Goal: Task Accomplishment & Management: Complete application form

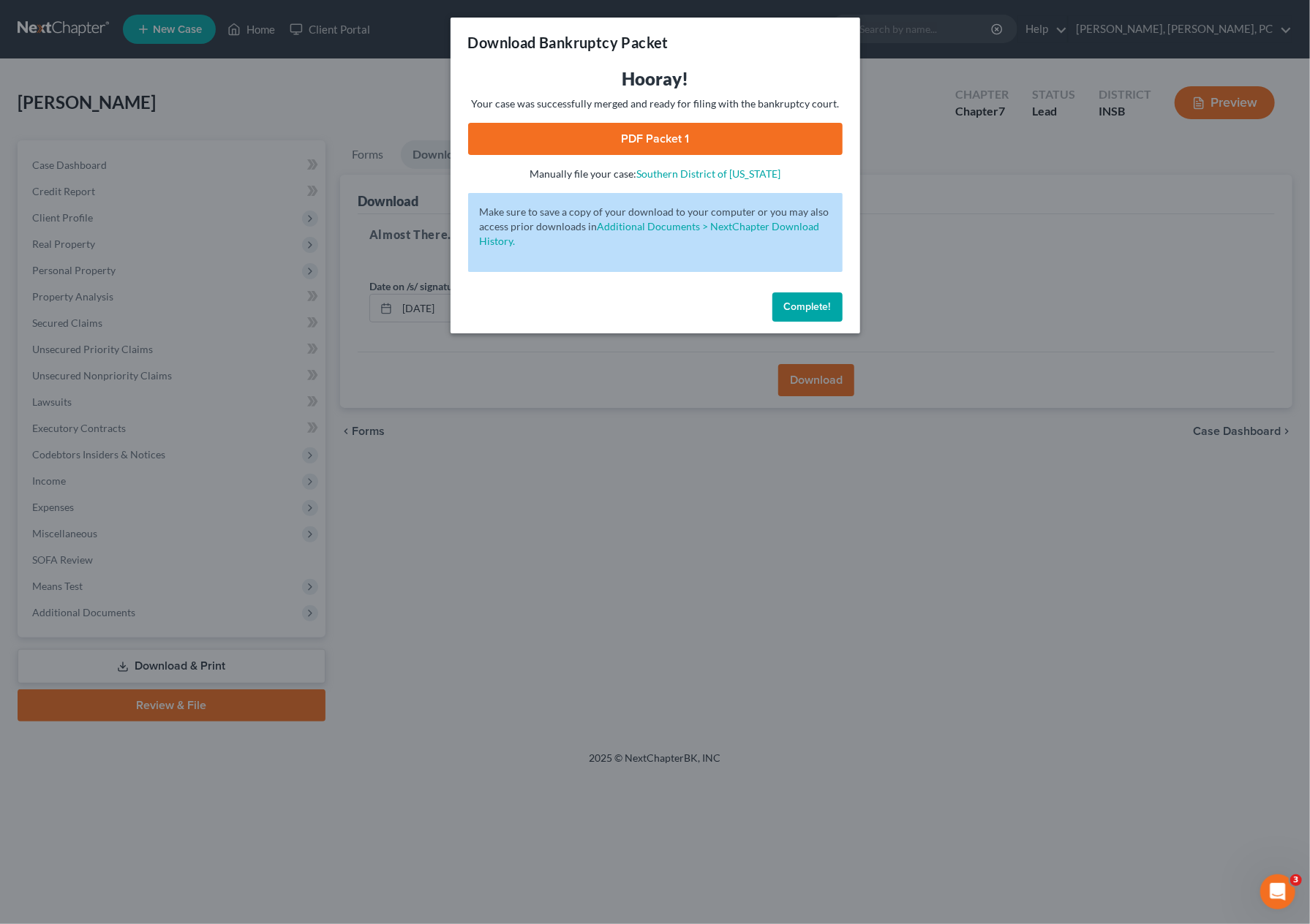
click at [785, 298] on button "Complete!" at bounding box center [807, 307] width 70 height 30
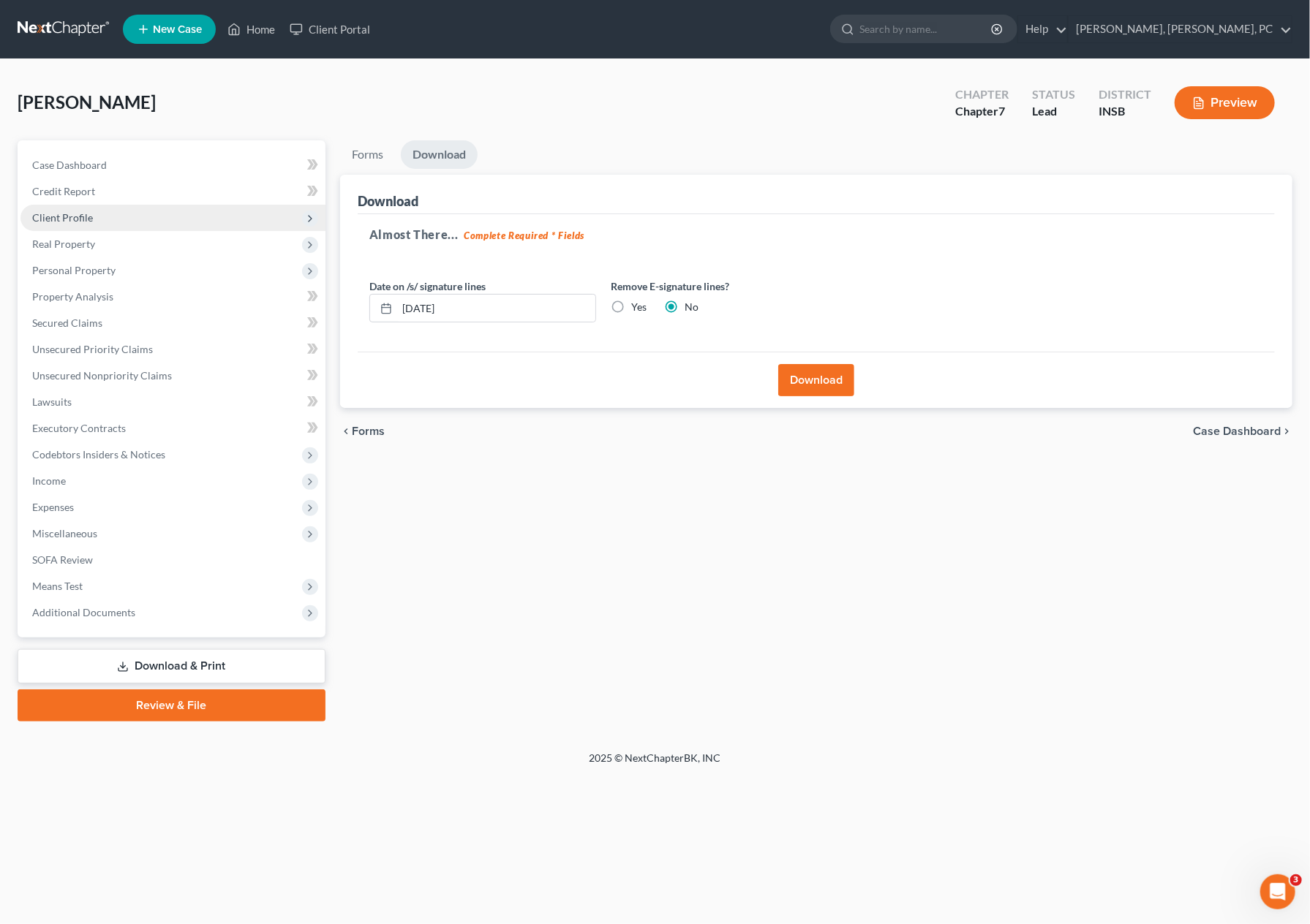
click at [105, 211] on span "Client Profile" at bounding box center [173, 218] width 305 height 26
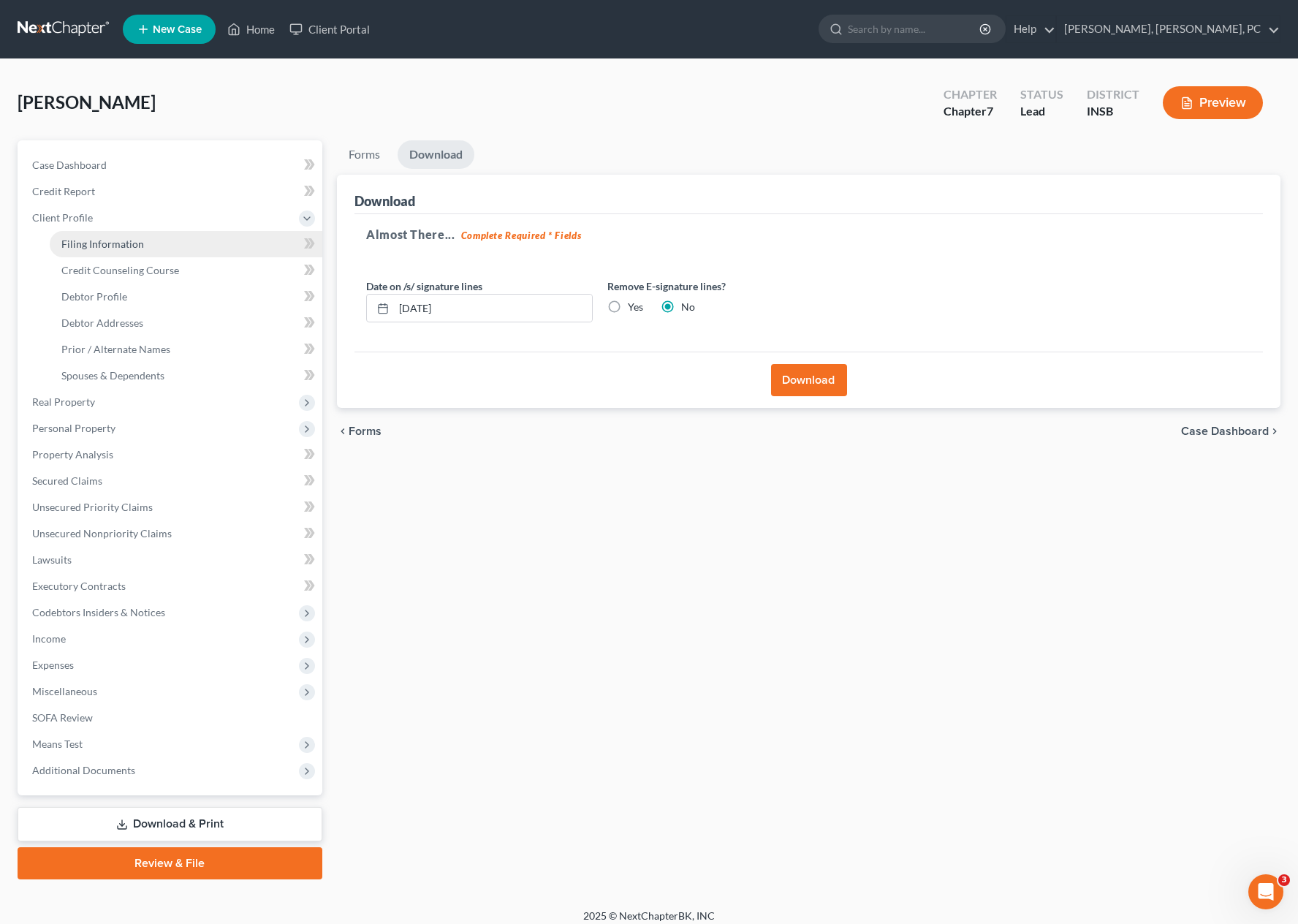
click at [113, 238] on span "Filing Information" at bounding box center [103, 244] width 82 height 12
select select "1"
select select "0"
select select "15"
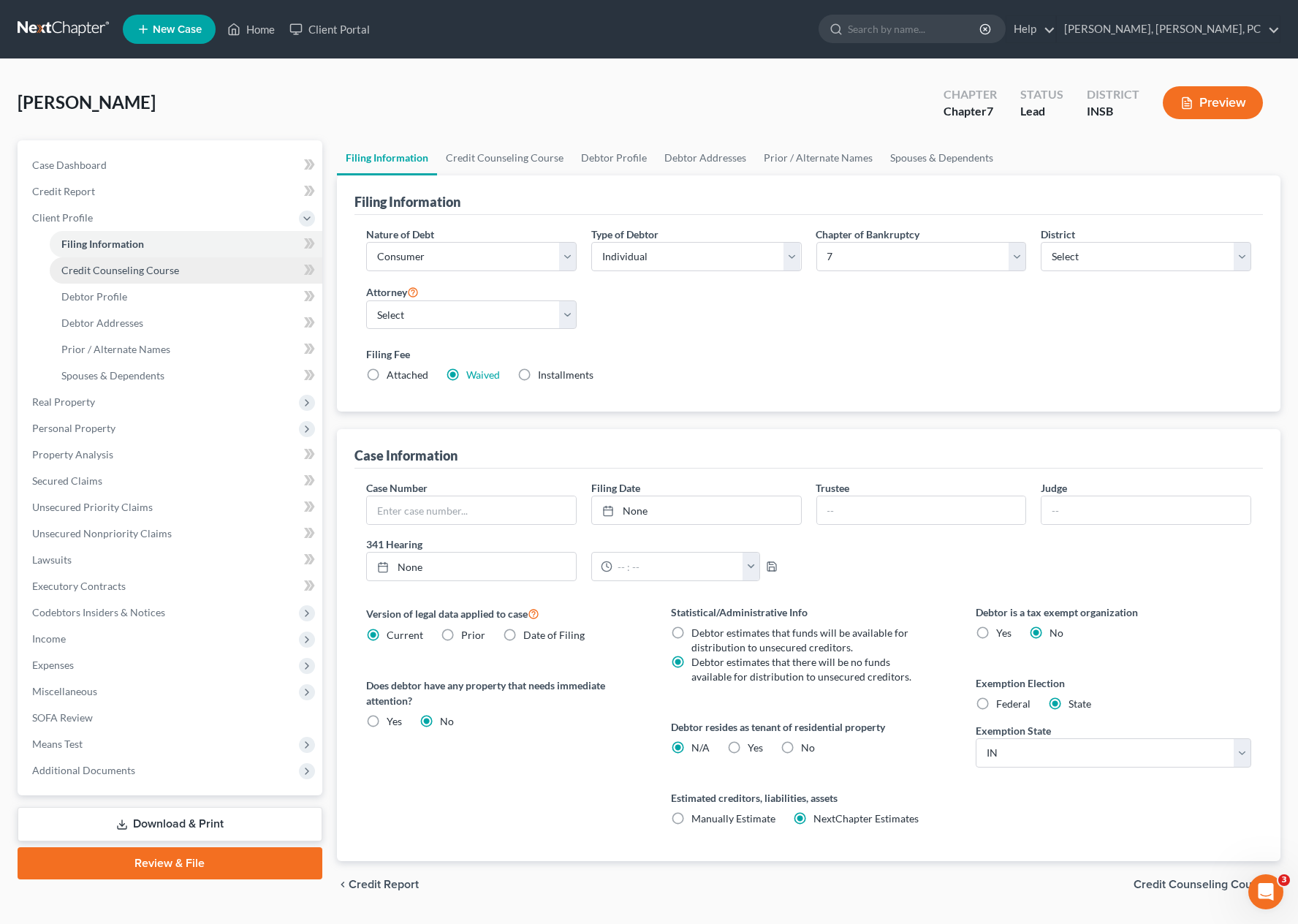
click at [116, 264] on span "Credit Counseling Course" at bounding box center [120, 270] width 117 height 12
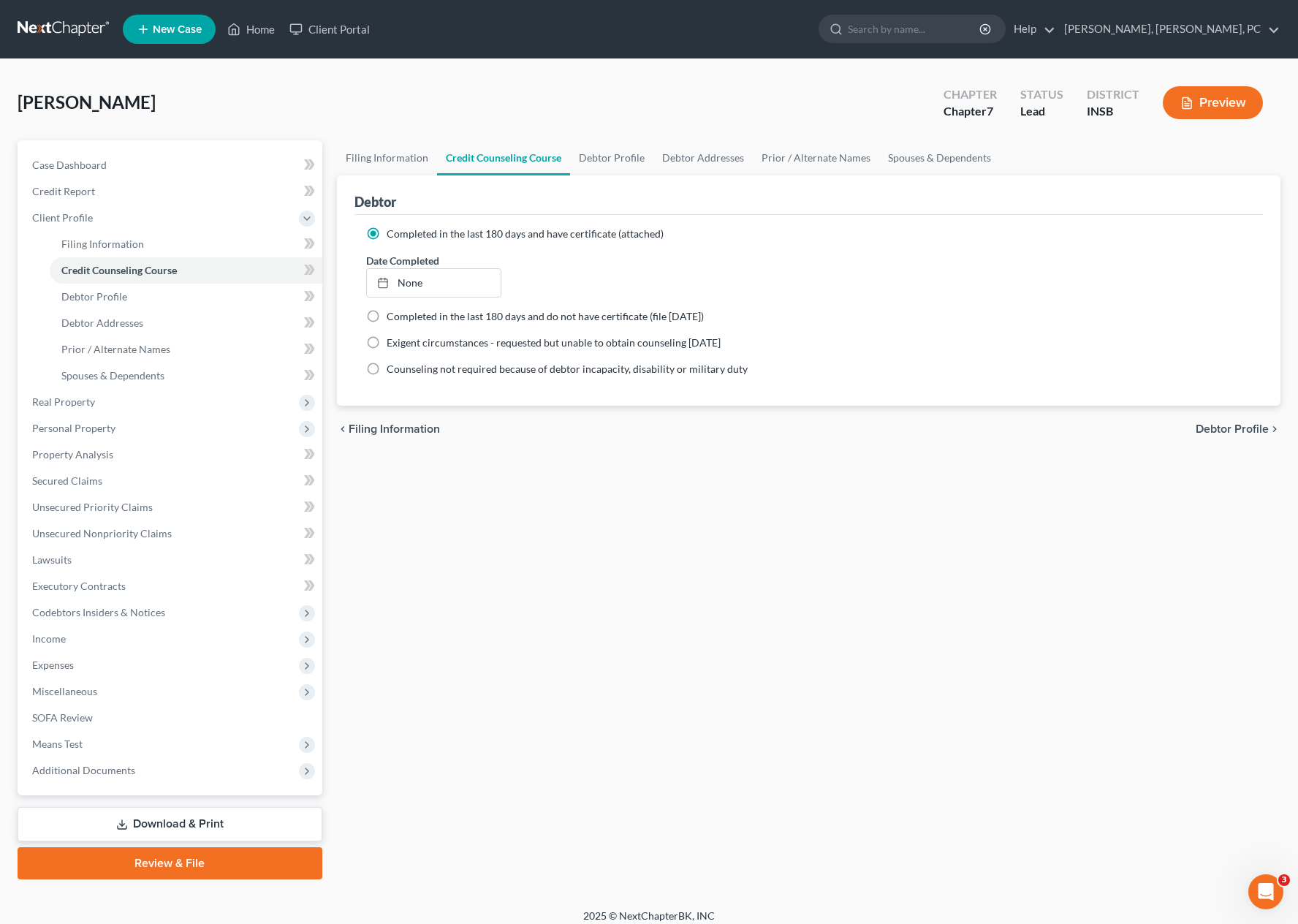
click at [530, 587] on div "Filing Information Credit Counseling Course Debtor Profile Debtor Addresses Pri…" at bounding box center [808, 510] width 958 height 739
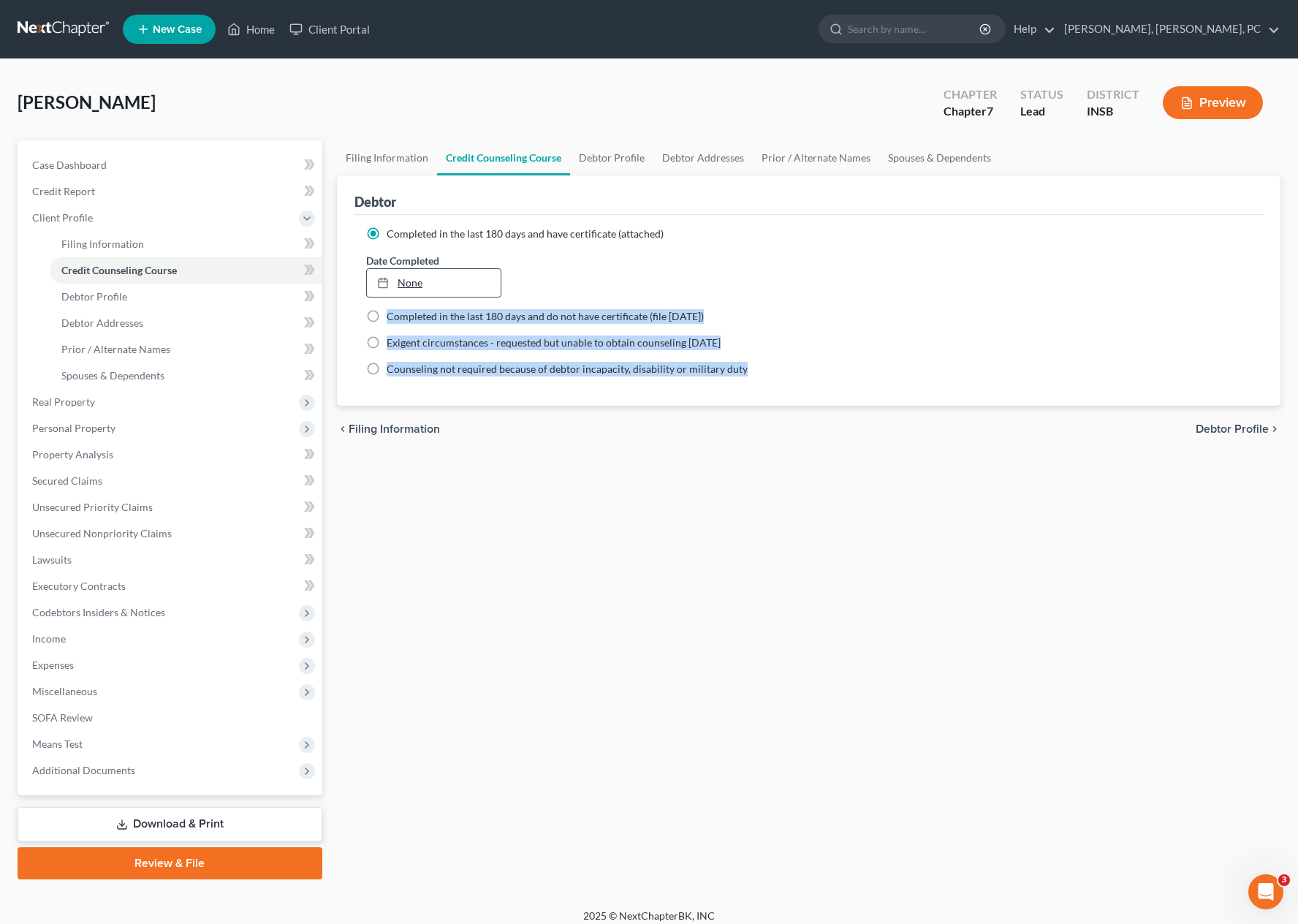
drag, startPoint x: 624, startPoint y: 557, endPoint x: 434, endPoint y: 277, distance: 338.4
click at [434, 277] on div "Filing Information Credit Counseling Course Debtor Profile Debtor Addresses Pri…" at bounding box center [808, 510] width 958 height 739
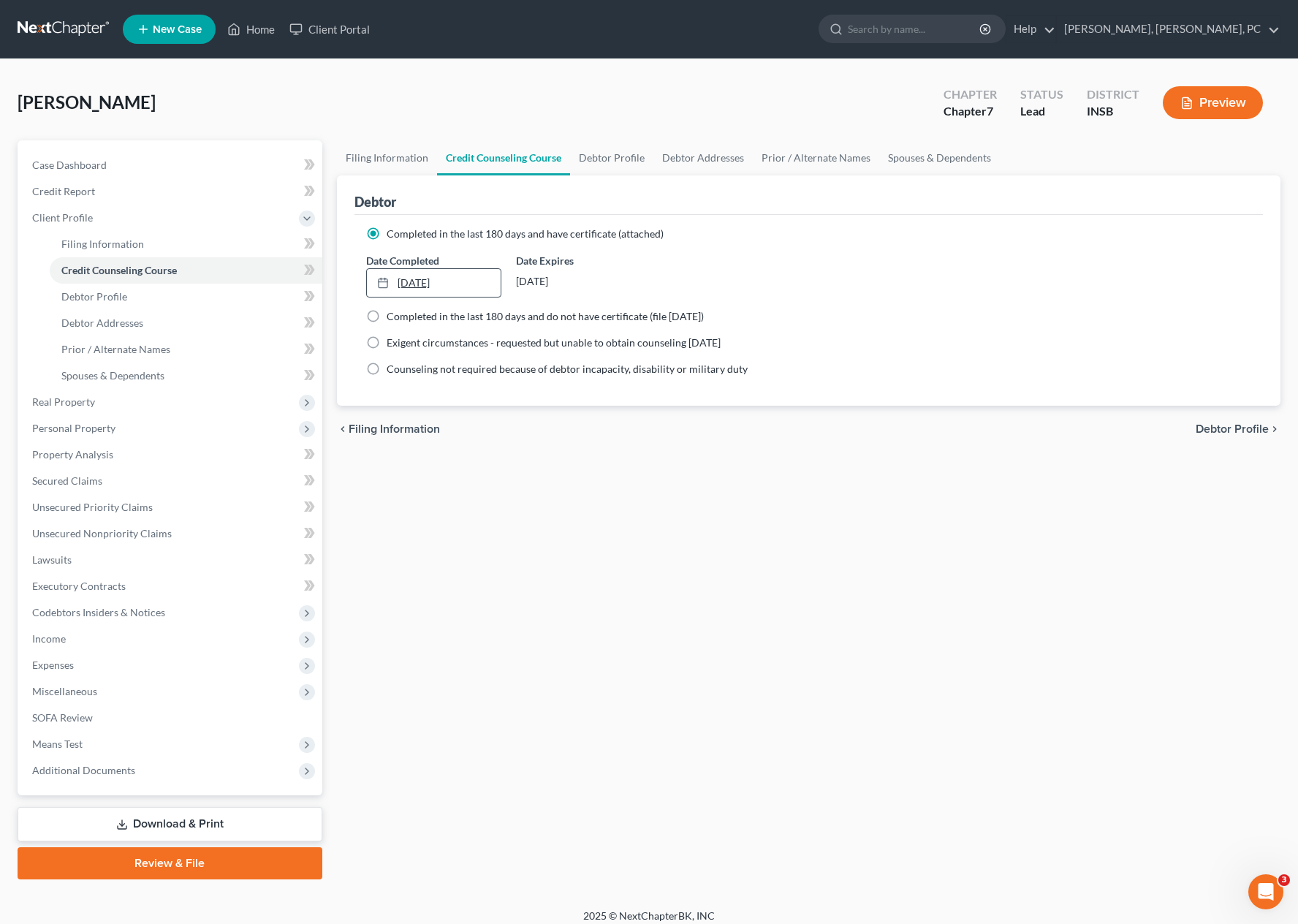
click at [434, 277] on link "[DATE]" at bounding box center [434, 283] width 134 height 28
click at [612, 159] on link "Debtor Profile" at bounding box center [612, 158] width 83 height 35
select select "0"
select select "2"
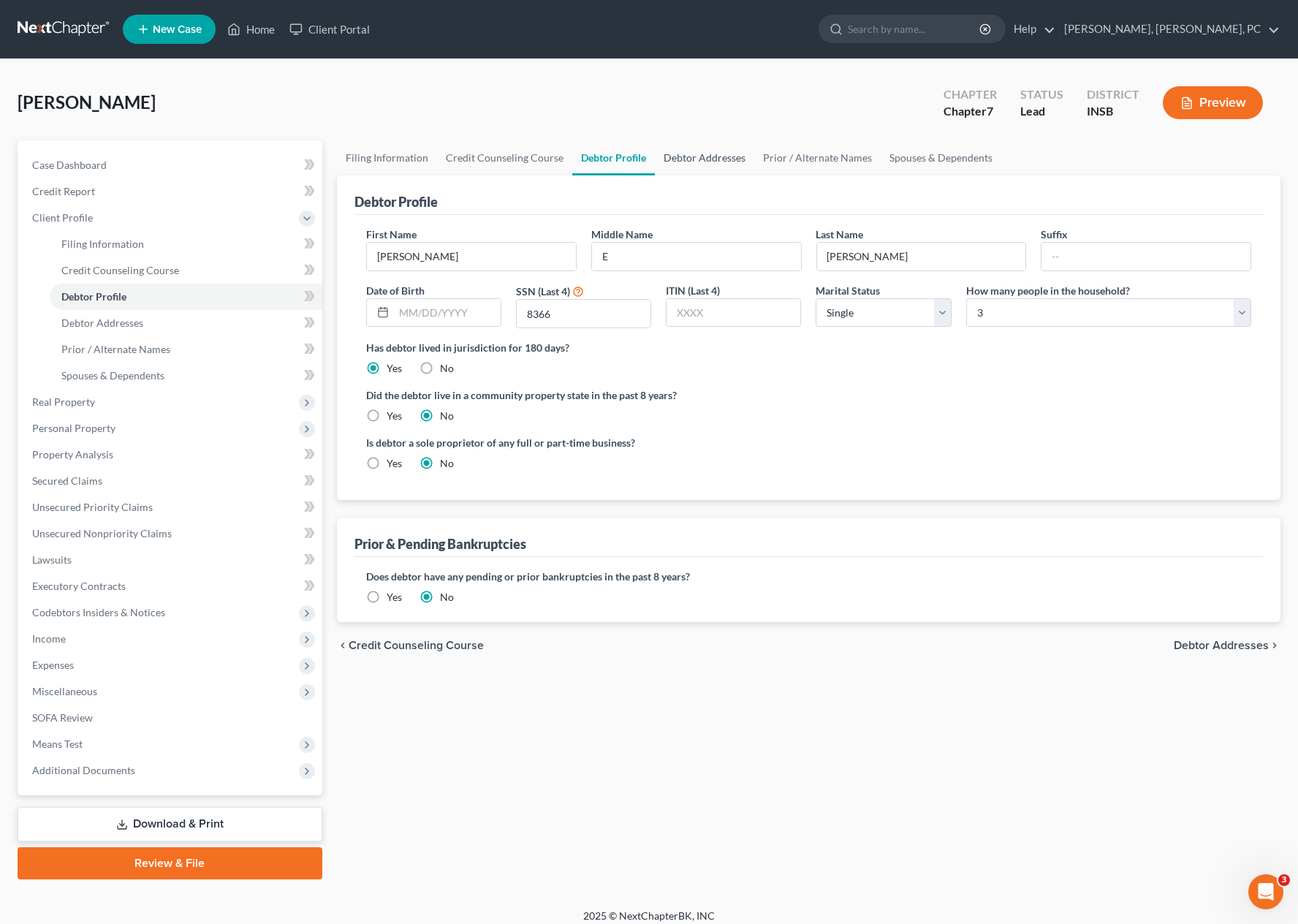
click at [700, 157] on link "Debtor Addresses" at bounding box center [705, 158] width 99 height 35
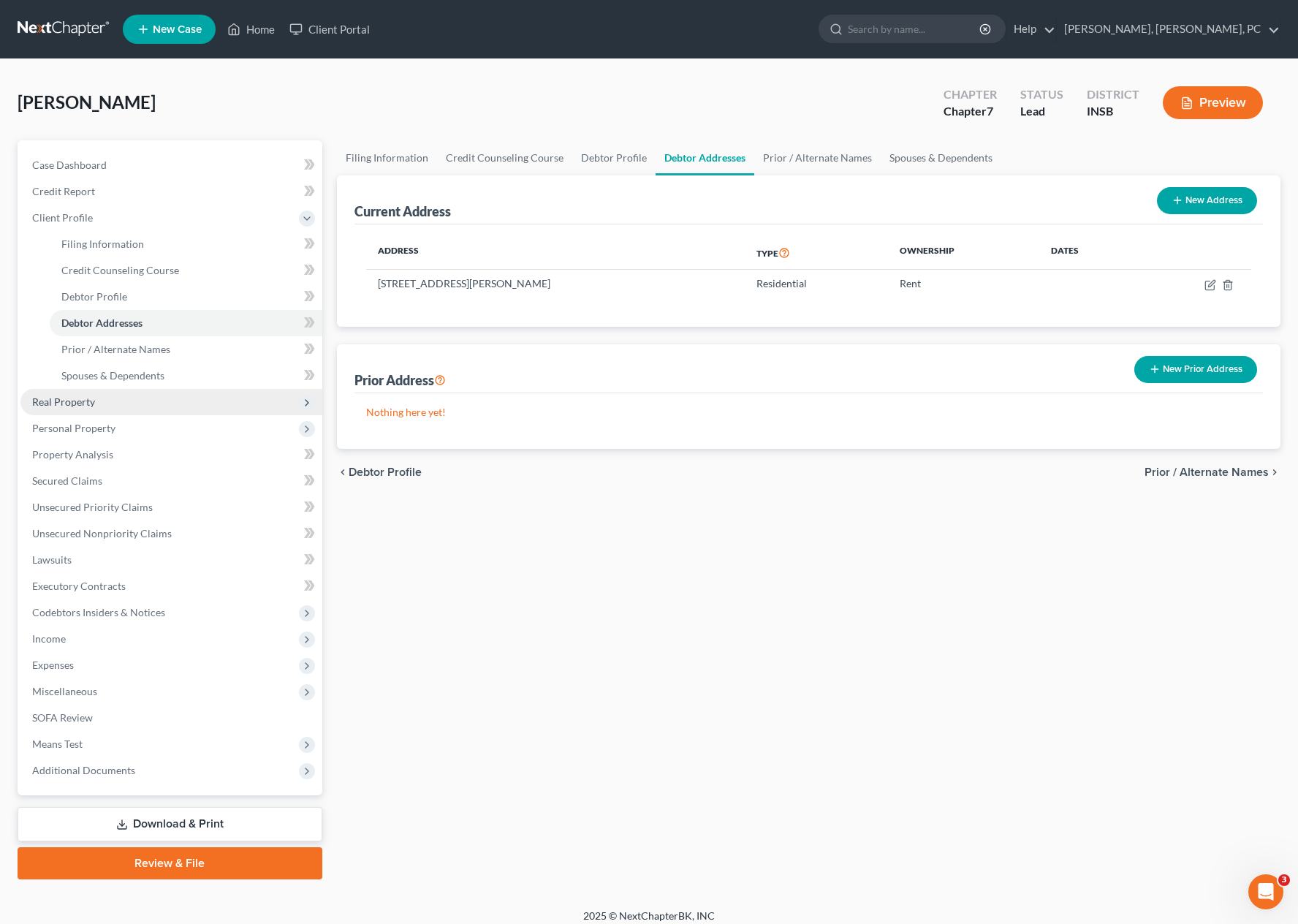
click at [105, 400] on span "Real Property" at bounding box center [171, 402] width 302 height 26
